Goal: Transaction & Acquisition: Book appointment/travel/reservation

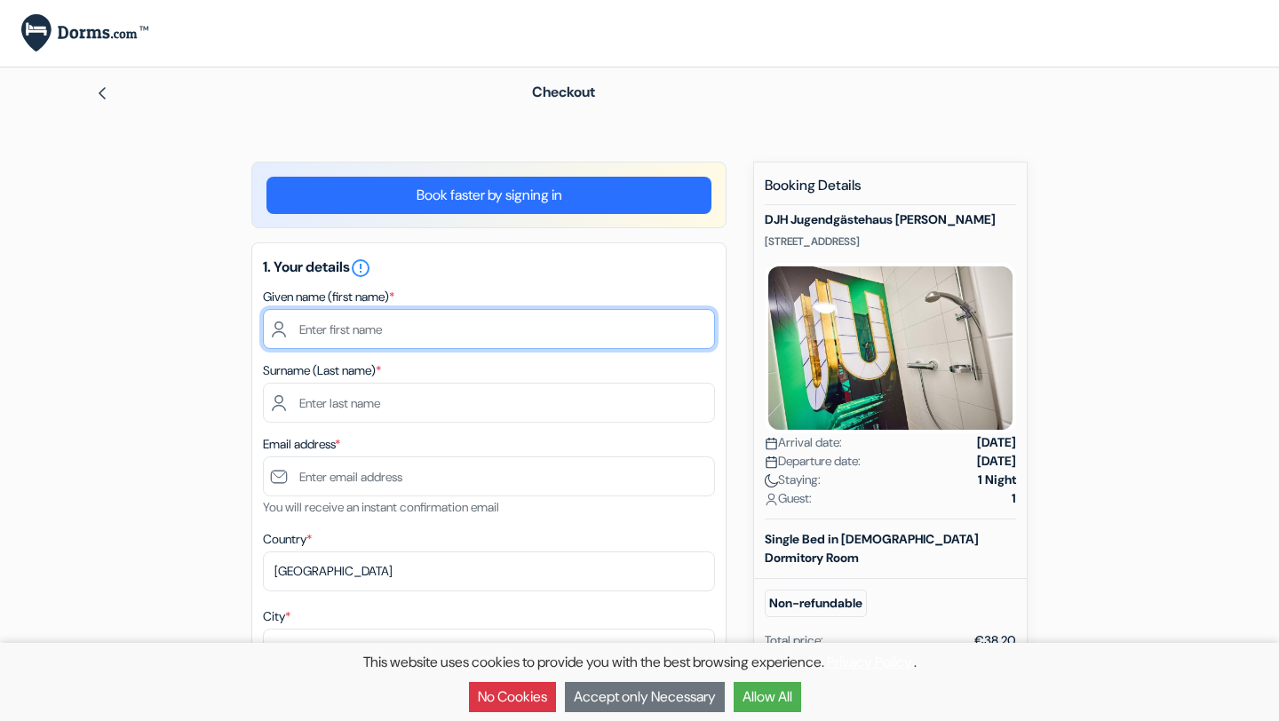
click at [383, 322] on input "text" at bounding box center [489, 329] width 452 height 40
type input "Nicol"
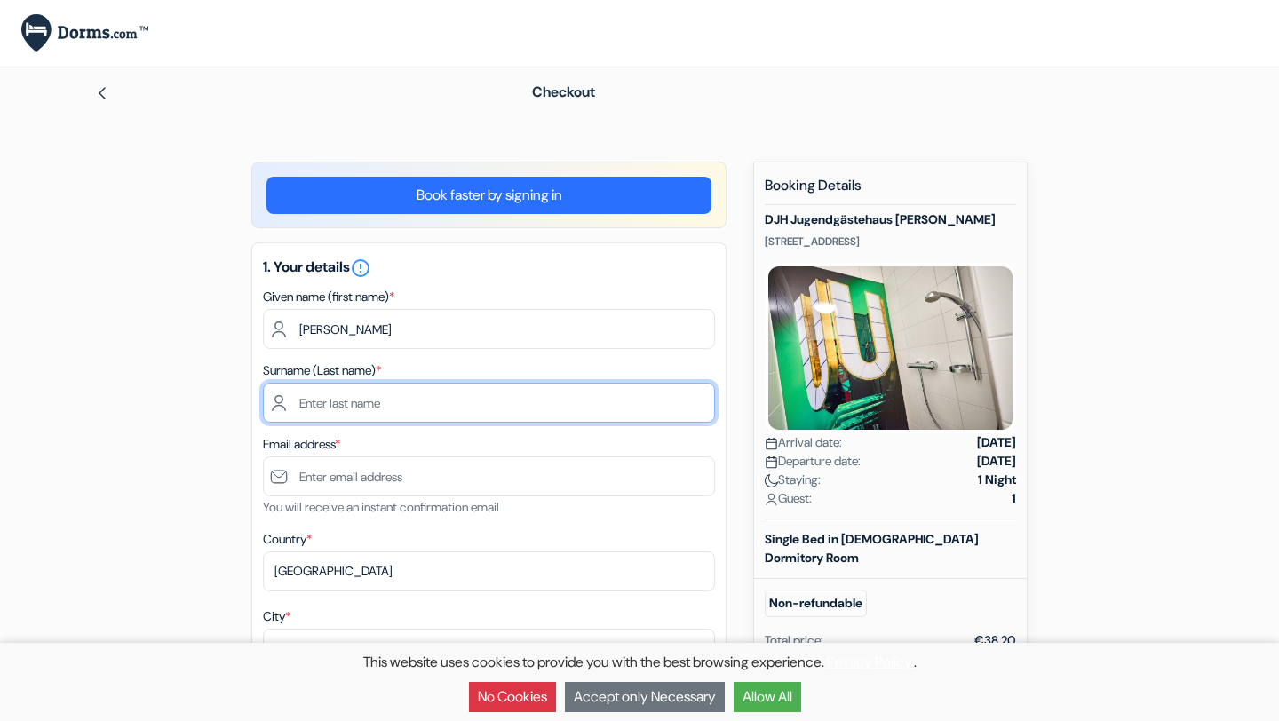
type input "Stambolijska"
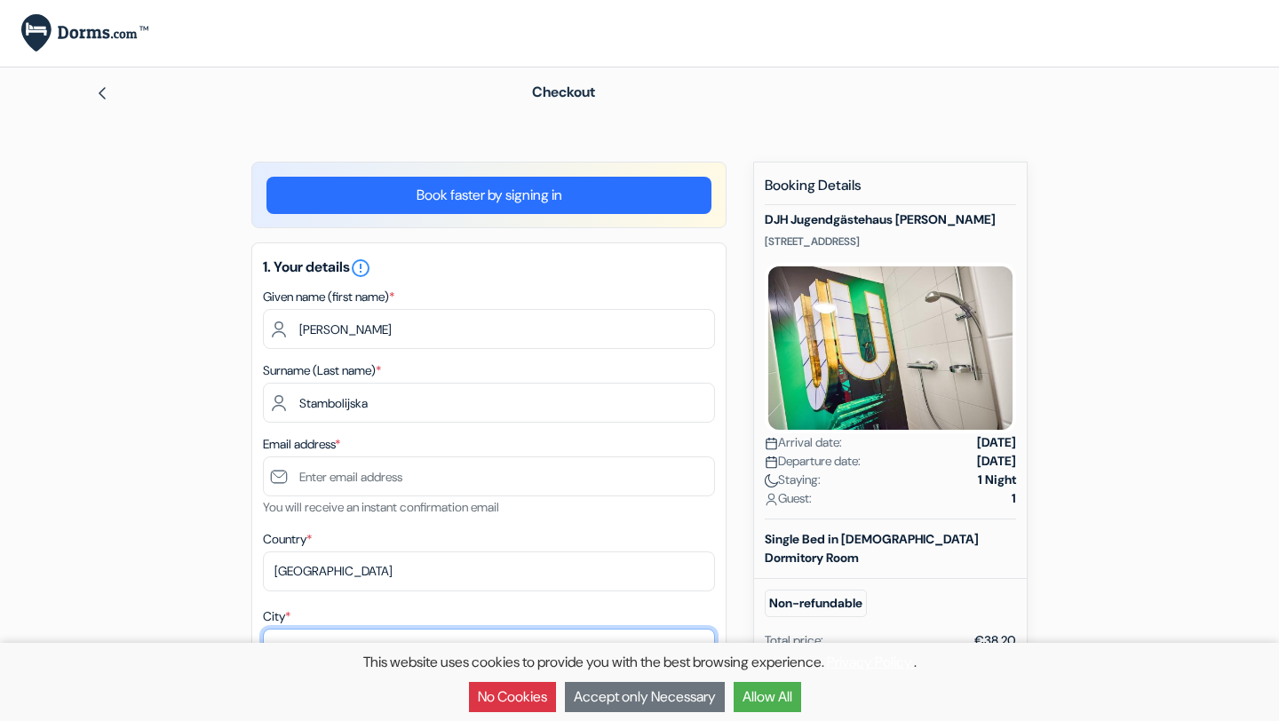
type input "HENDRIK-IDO-AMBACHT"
type input "14 Hooftlaantje"
type input "3344EK"
type input "0643165377"
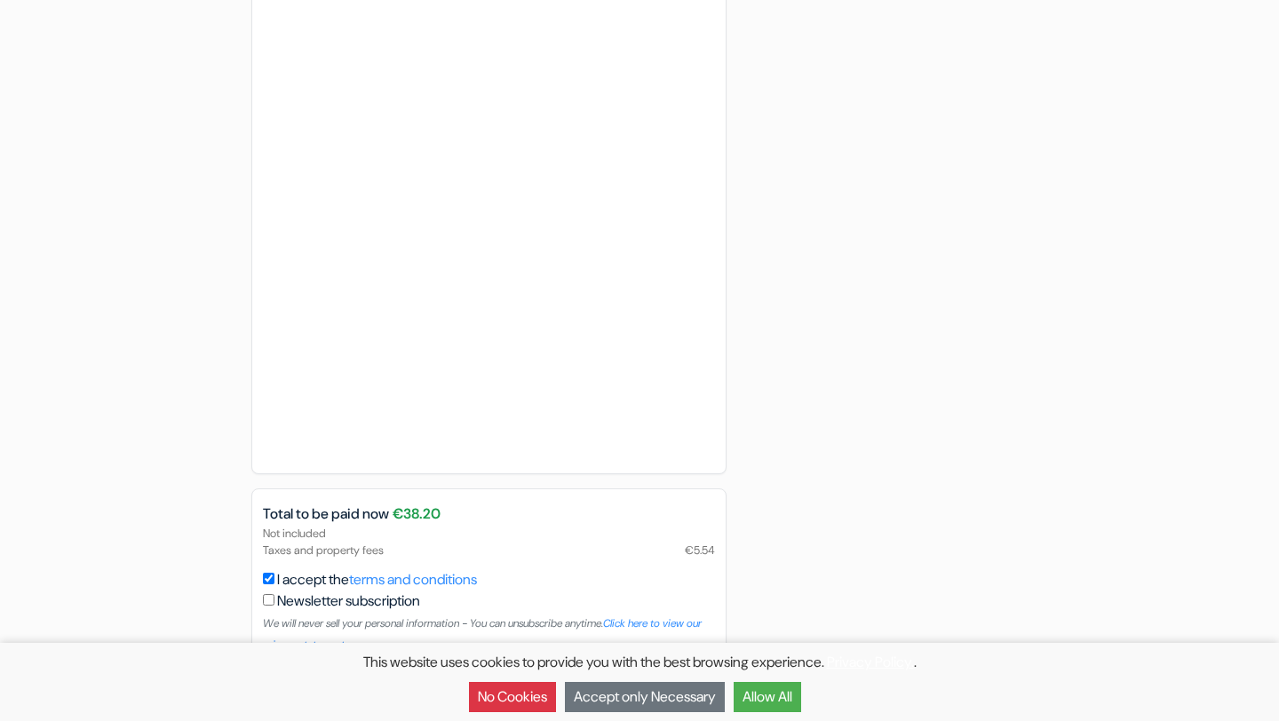
scroll to position [1350, 0]
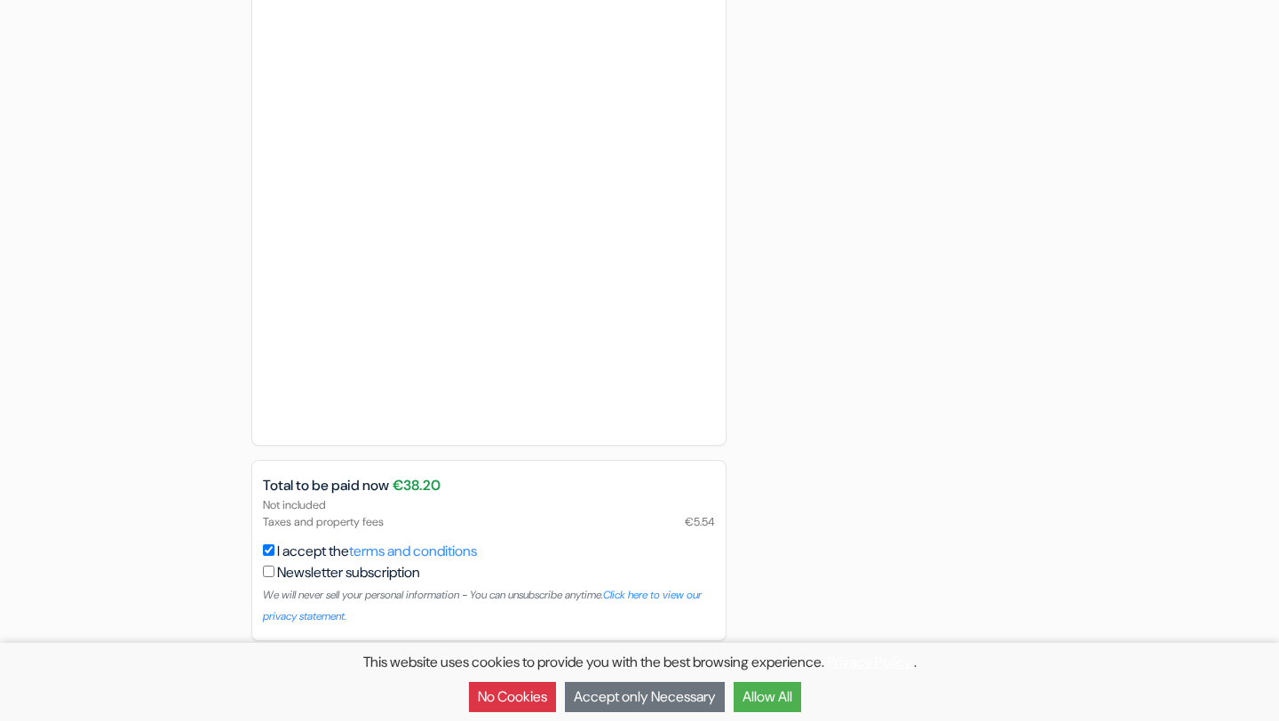
click at [783, 693] on button "Allow All" at bounding box center [768, 697] width 68 height 30
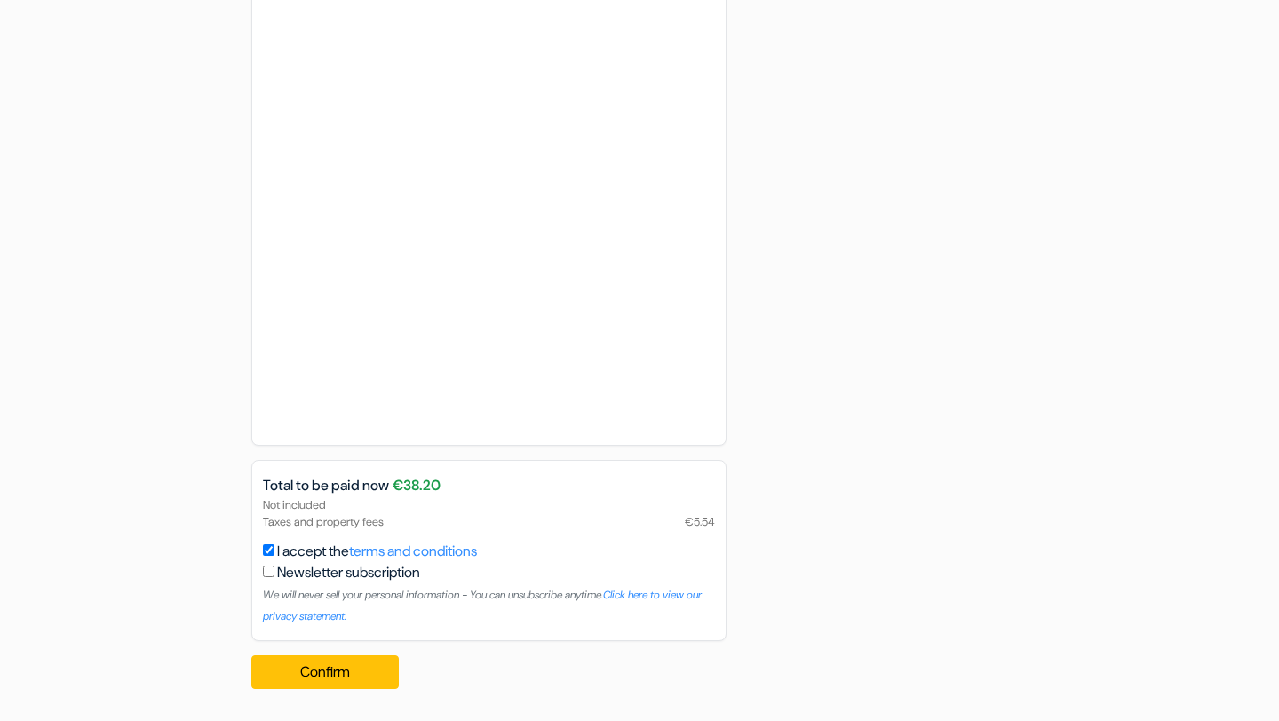
scroll to position [0, 0]
click at [331, 673] on button "Confirm Loading..." at bounding box center [324, 673] width 147 height 34
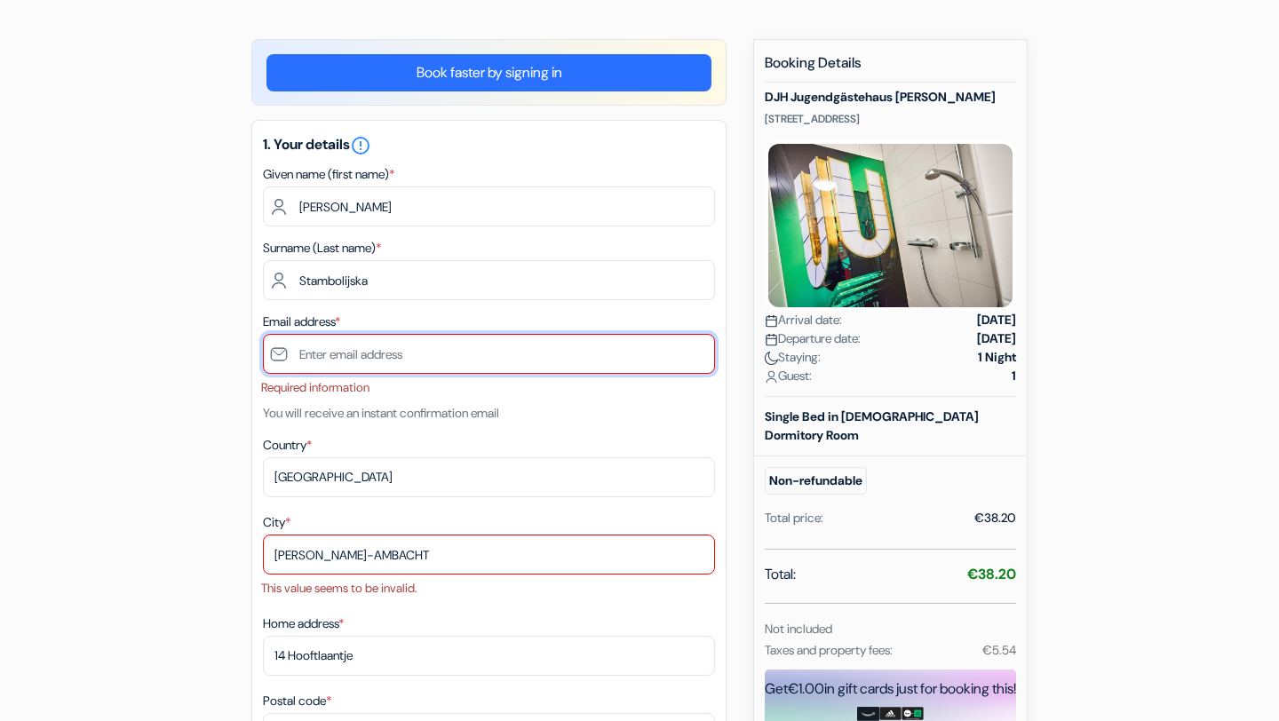
scroll to position [117, 0]
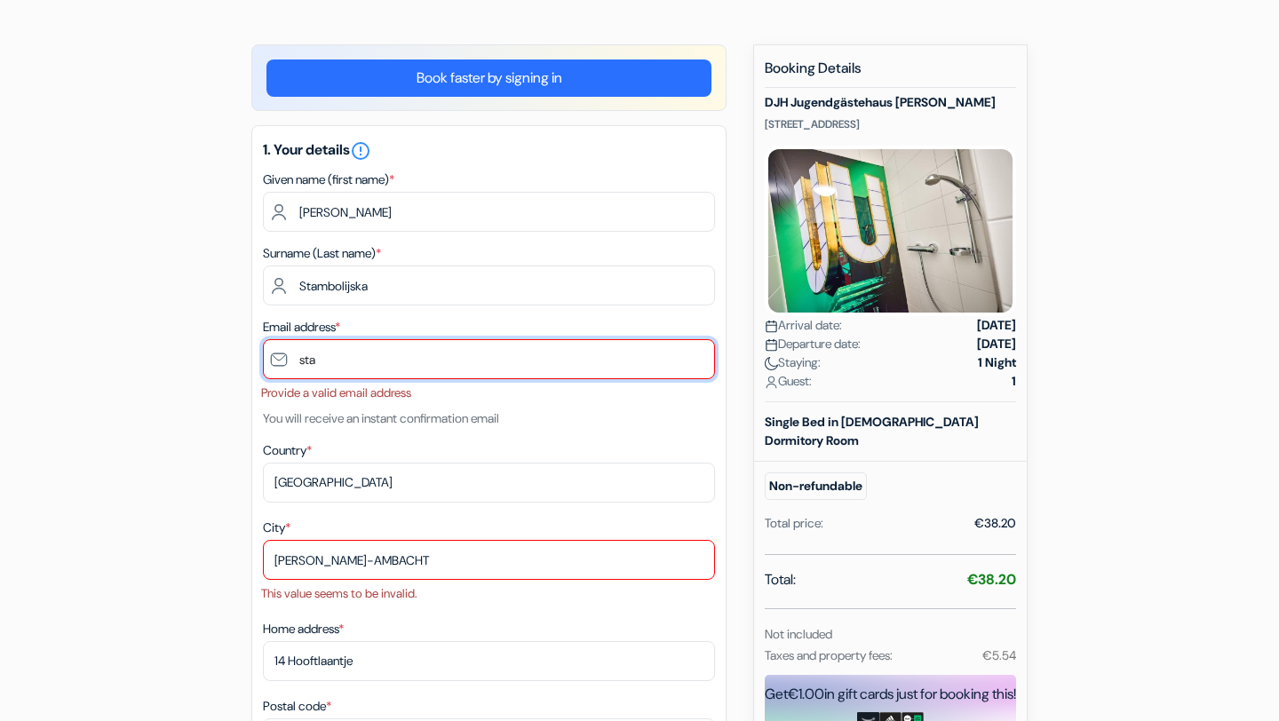
type input "[EMAIL_ADDRESS][DOMAIN_NAME]"
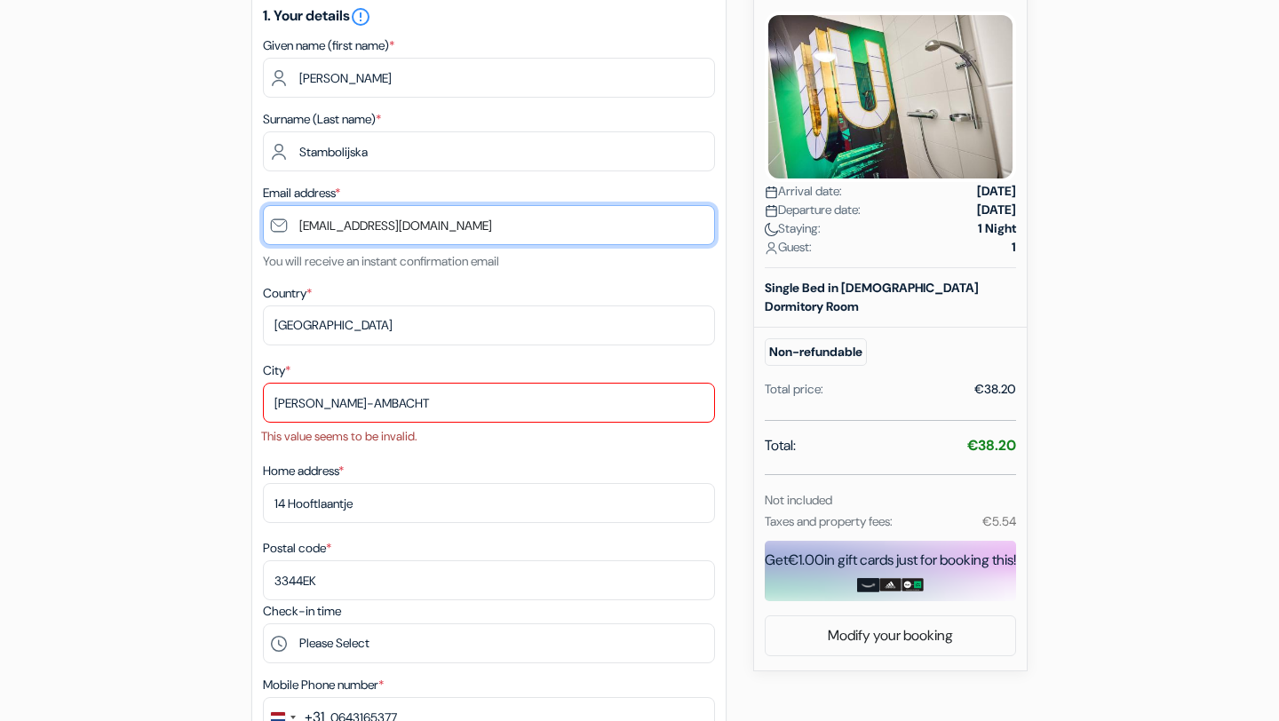
scroll to position [274, 0]
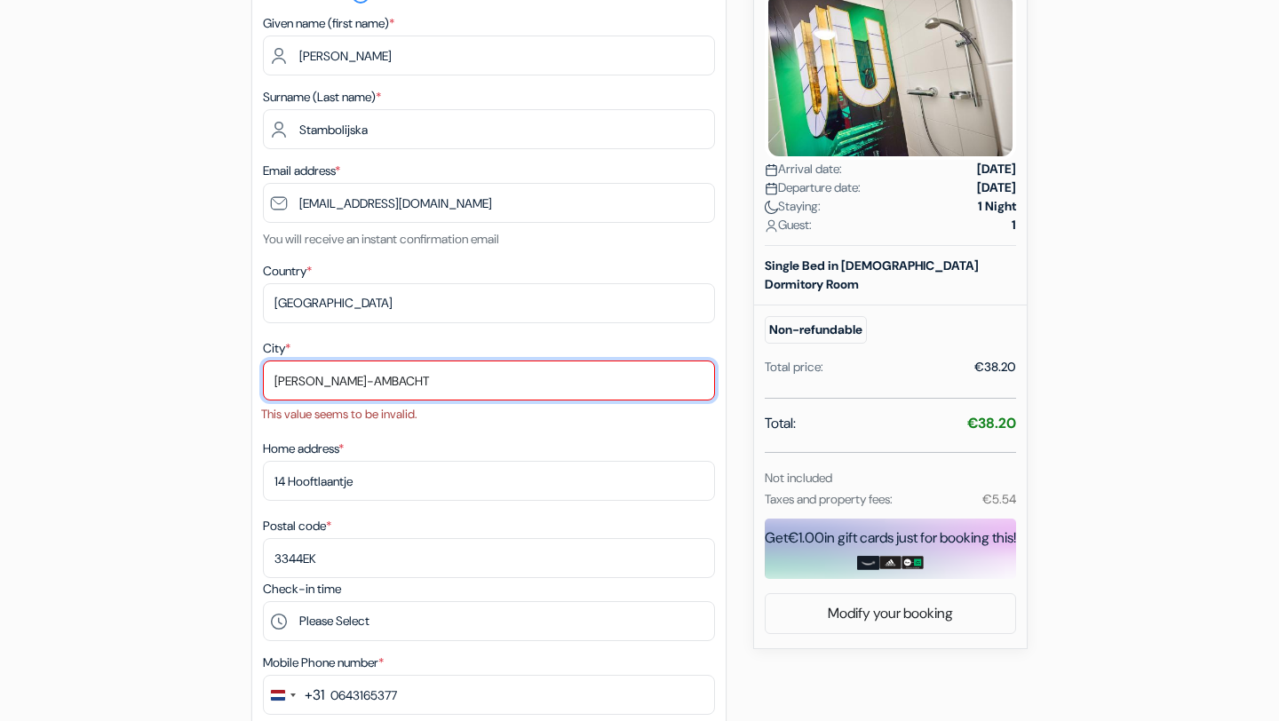
click at [382, 378] on input "HENDRIK-IDO-AMBACHT" at bounding box center [489, 381] width 452 height 40
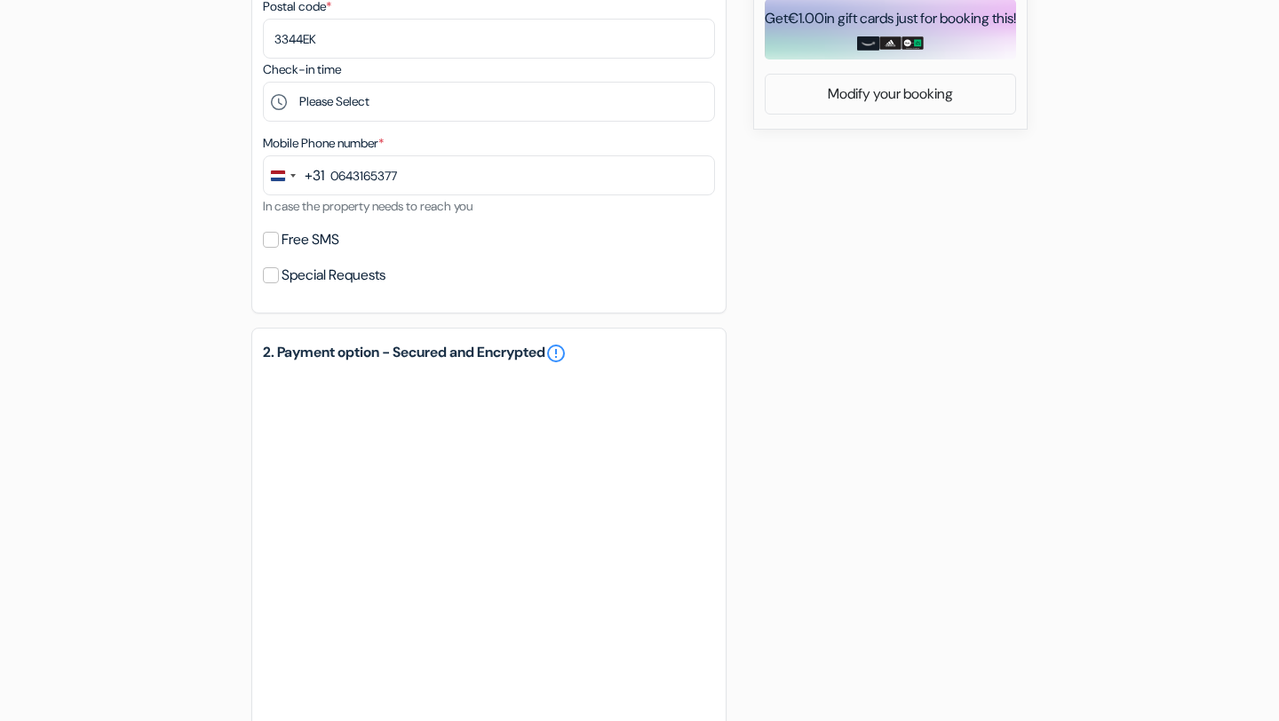
scroll to position [1380, 0]
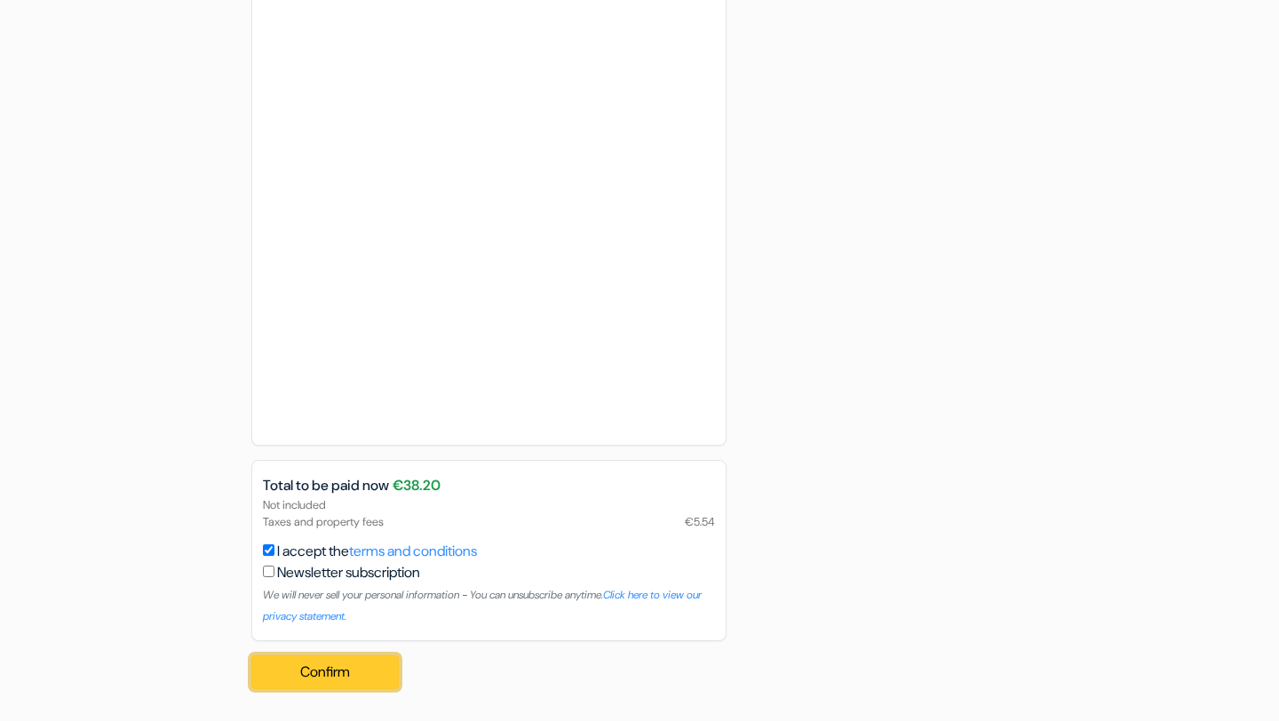
click at [290, 662] on button "Confirm Loading..." at bounding box center [324, 673] width 147 height 34
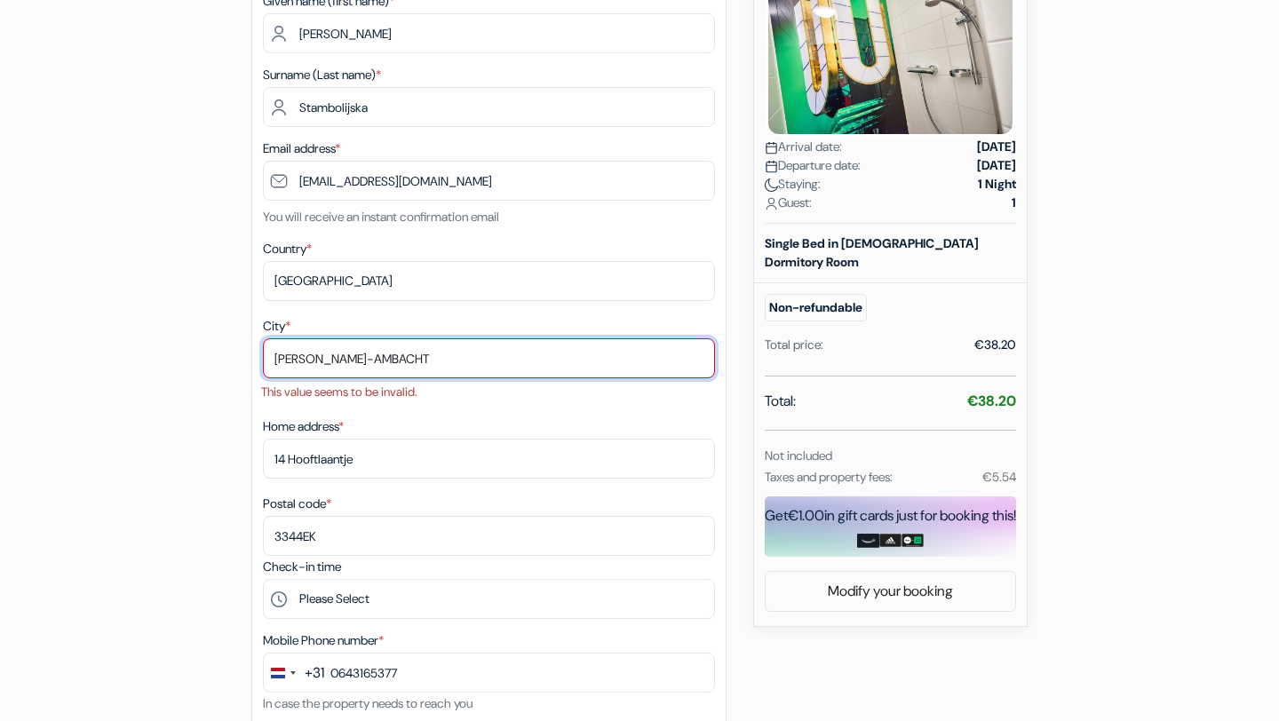
scroll to position [296, 0]
drag, startPoint x: 426, startPoint y: 360, endPoint x: 178, endPoint y: 360, distance: 247.9
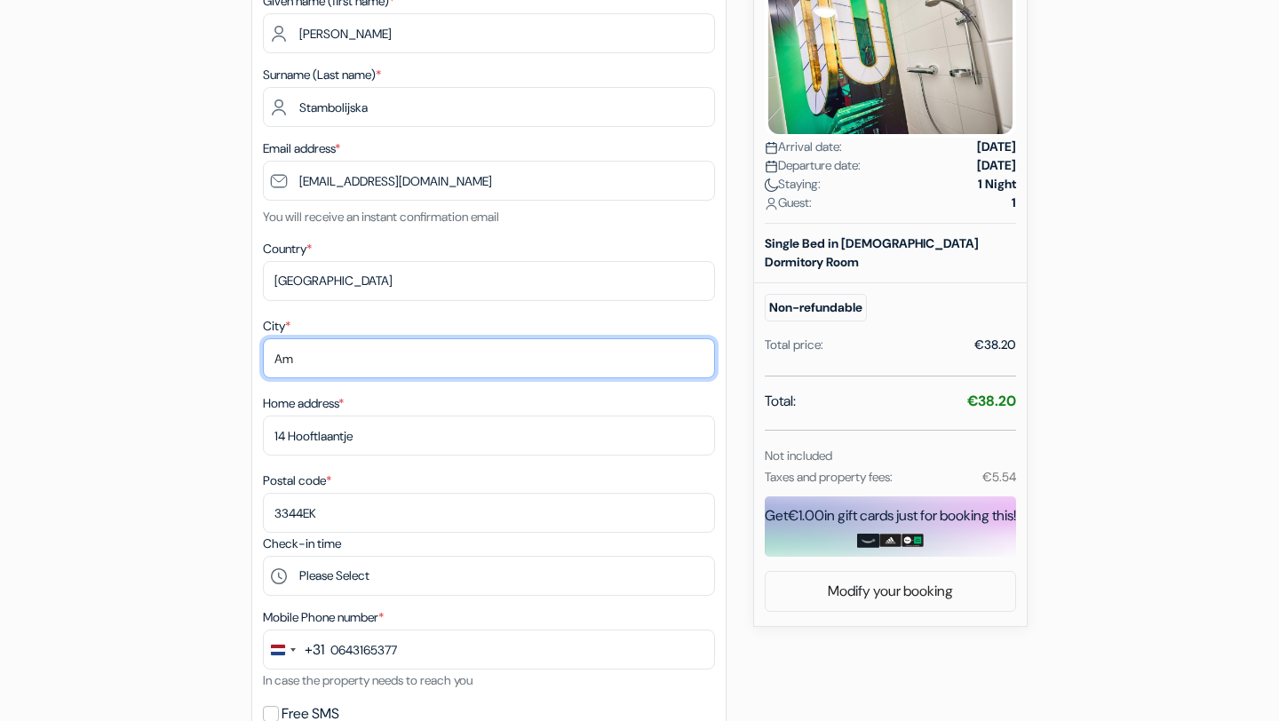
type input "A"
type input "h"
type input "Hendrik Ido Ambacht"
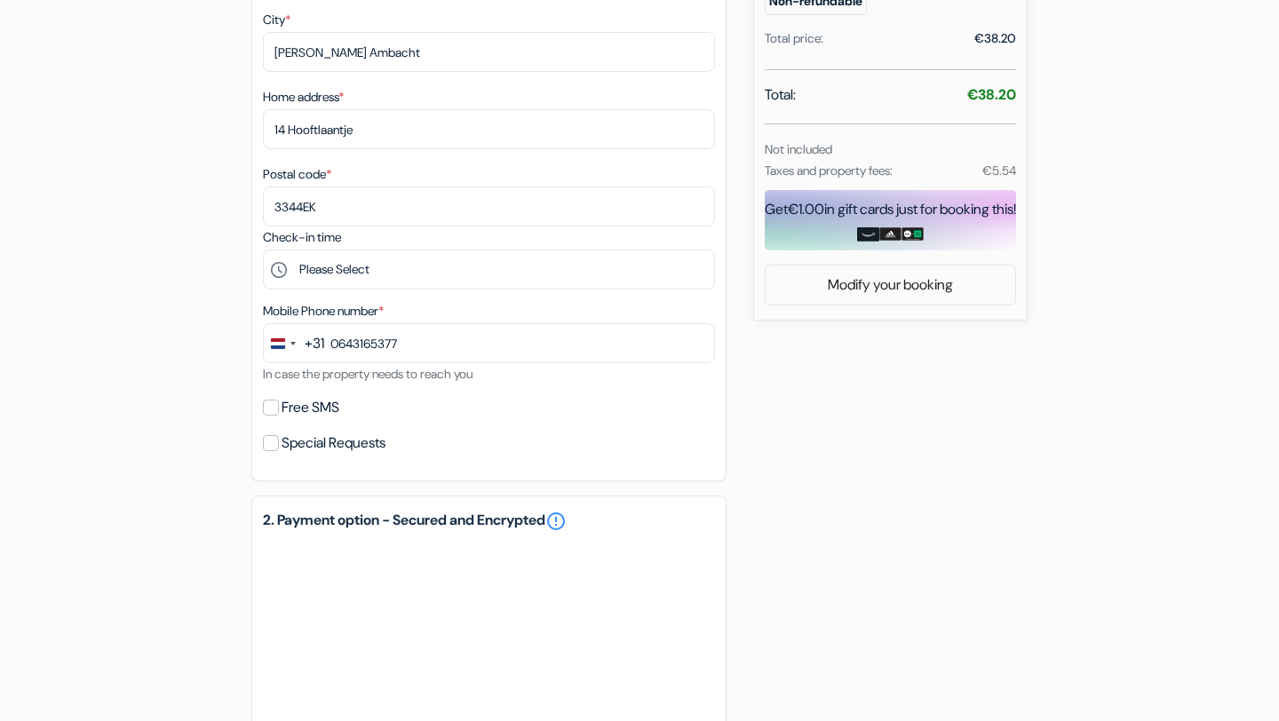
scroll to position [1356, 0]
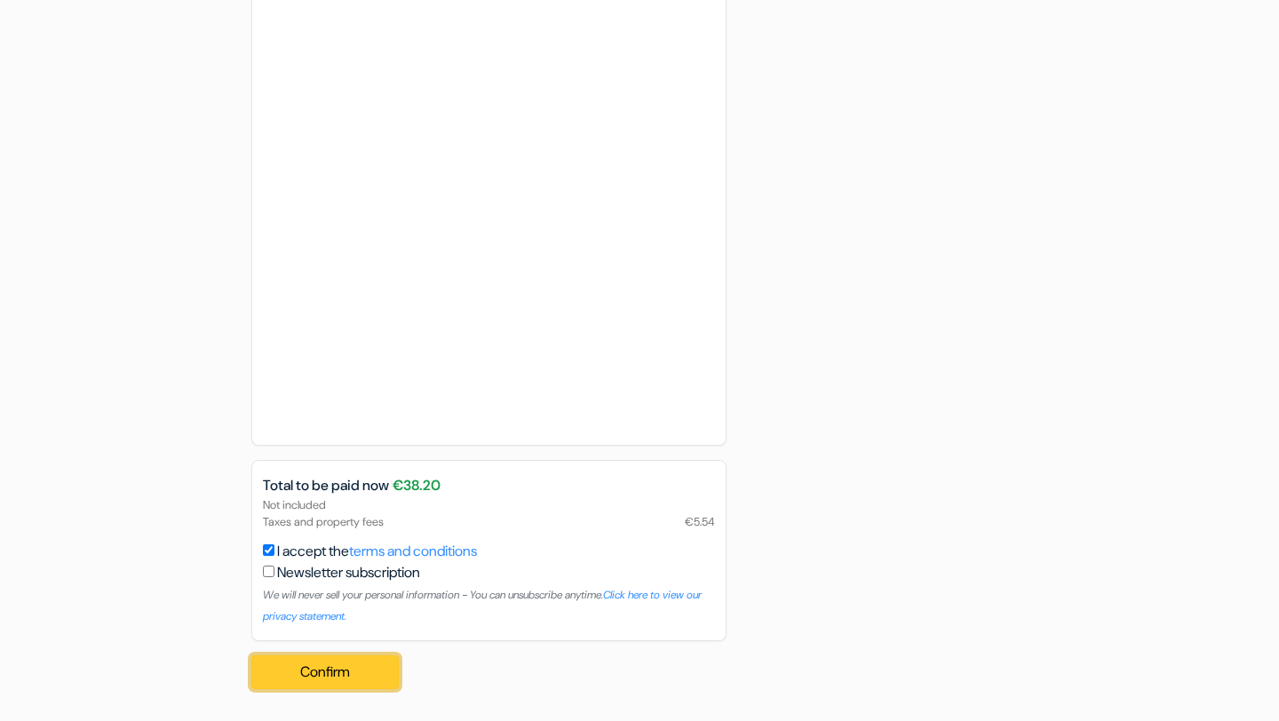
click at [325, 665] on button "Confirm Loading..." at bounding box center [324, 673] width 147 height 34
click at [270, 561] on div "I accept the terms and conditions Newsletter subscription We will never sell yo…" at bounding box center [489, 583] width 452 height 85
click at [270, 554] on input "I accept the terms and conditions" at bounding box center [269, 551] width 12 height 12
click at [355, 670] on button "Confirm Loading..." at bounding box center [324, 673] width 147 height 34
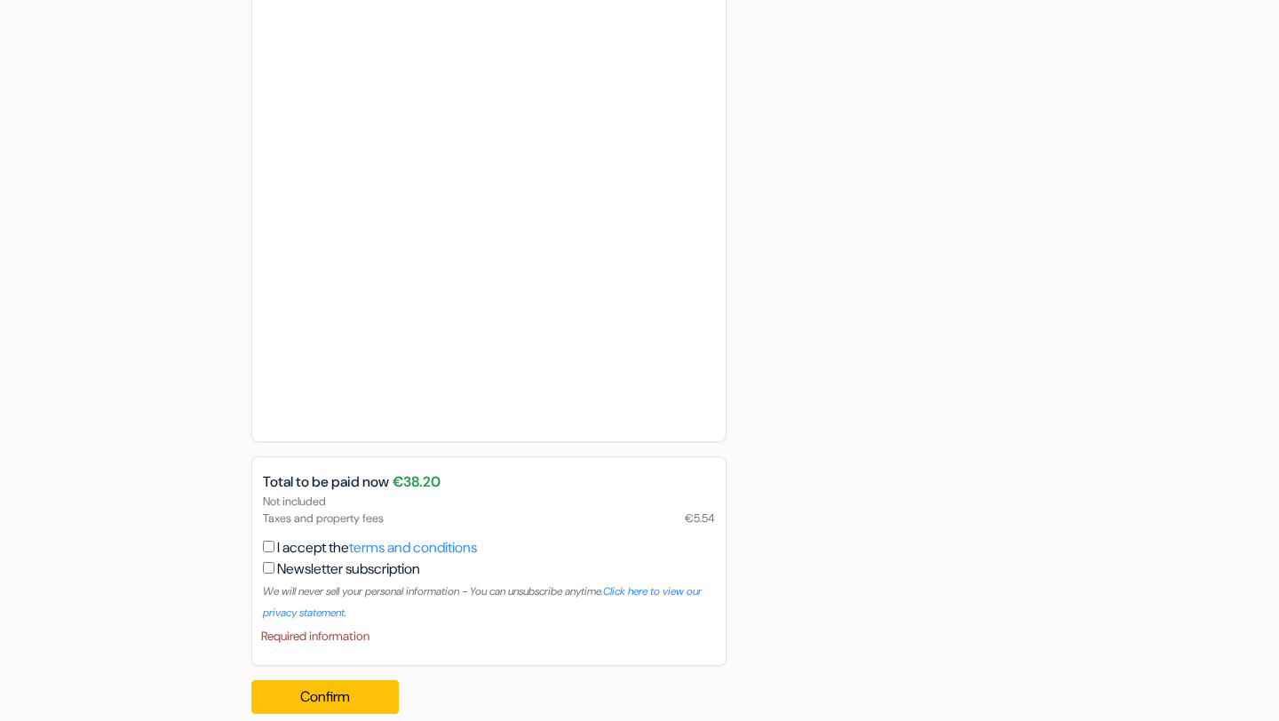
click at [266, 547] on input "I accept the terms and conditions" at bounding box center [269, 547] width 12 height 12
checkbox input "true"
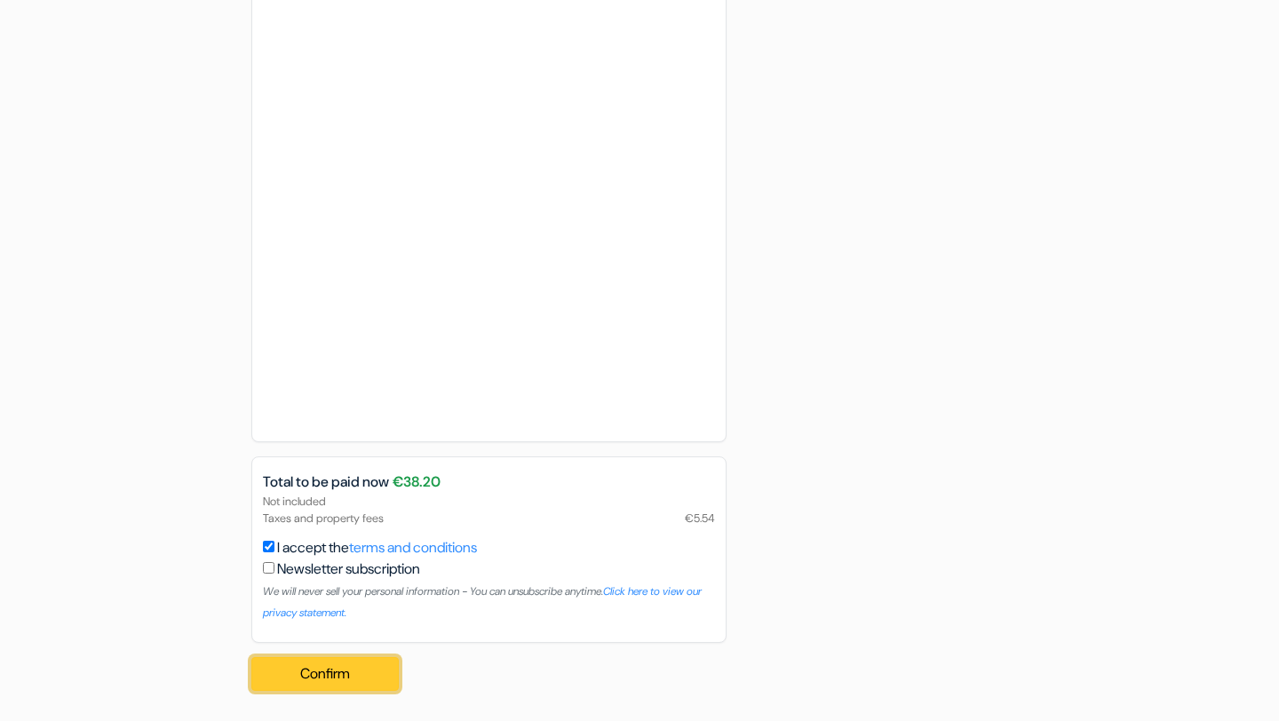
click at [291, 687] on button "Confirm Loading..." at bounding box center [324, 674] width 147 height 34
